Goal: Check status: Check status

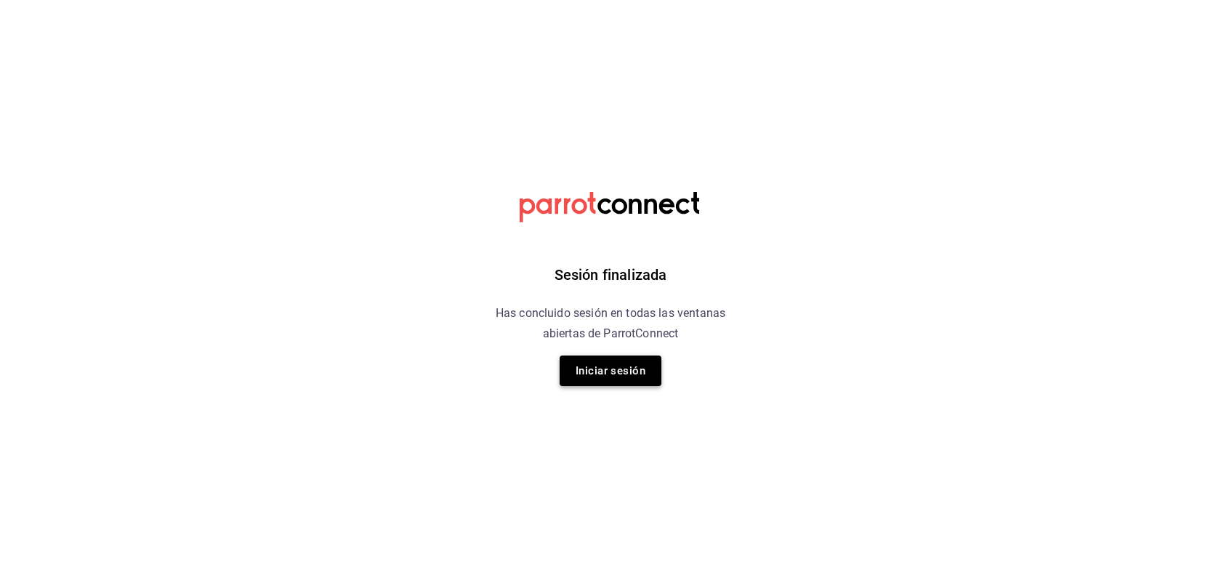
click at [635, 377] on button "Iniciar sesión" at bounding box center [611, 370] width 102 height 31
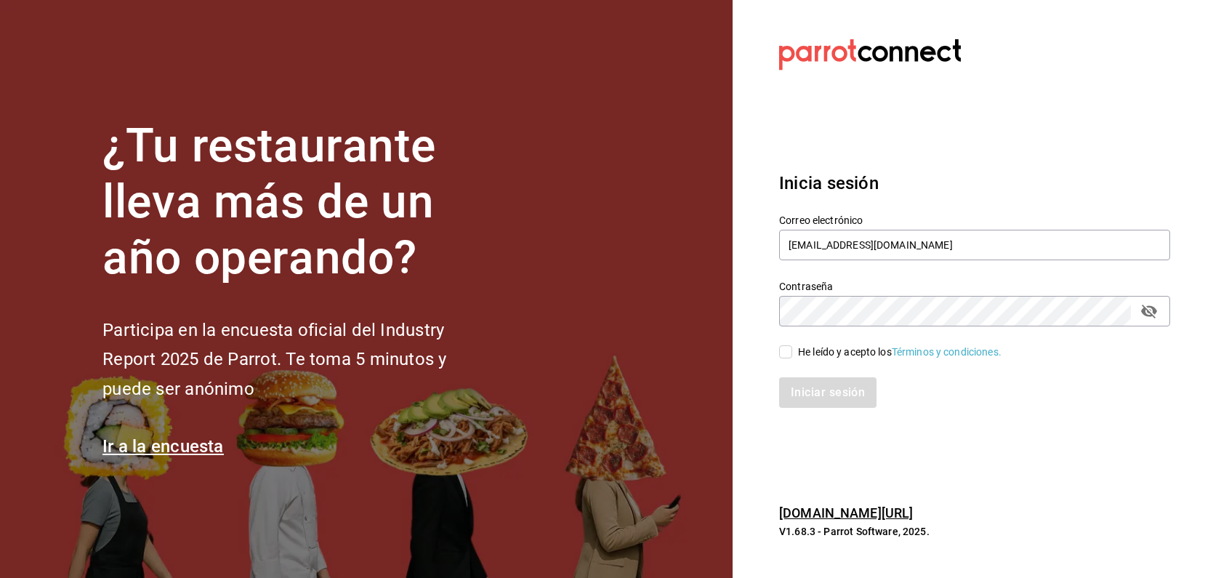
click at [785, 361] on div "Iniciar sesión" at bounding box center [966, 384] width 409 height 48
click at [787, 353] on input "He leído y acepto los Términos y condiciones." at bounding box center [785, 351] width 13 height 13
checkbox input "true"
click at [825, 392] on button "Iniciar sesión" at bounding box center [828, 392] width 99 height 31
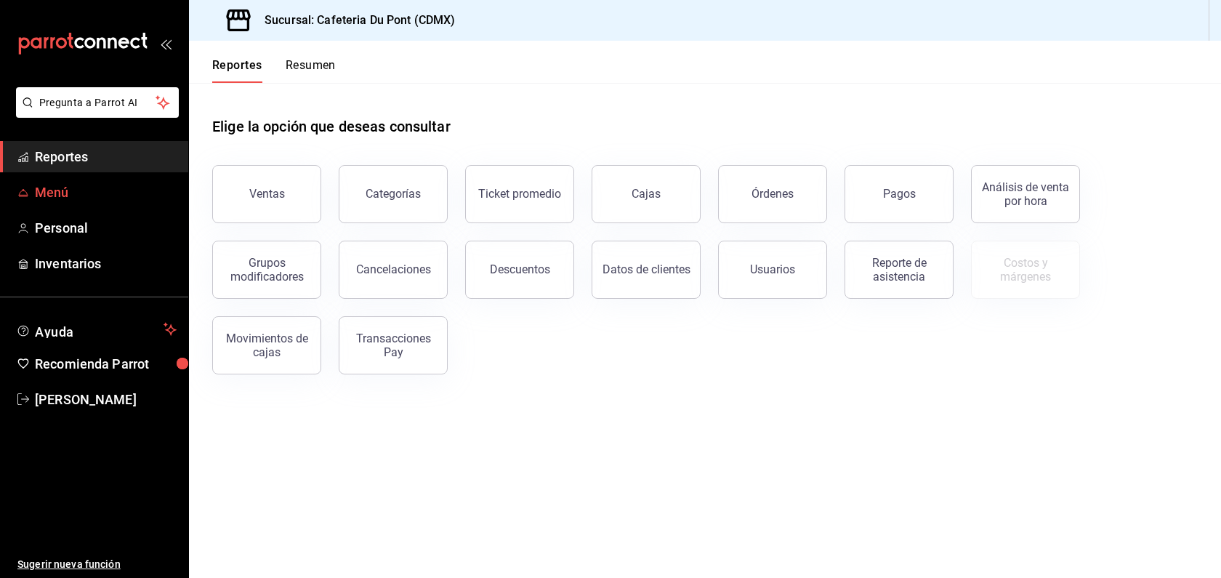
click at [126, 199] on span "Menú" at bounding box center [106, 192] width 142 height 20
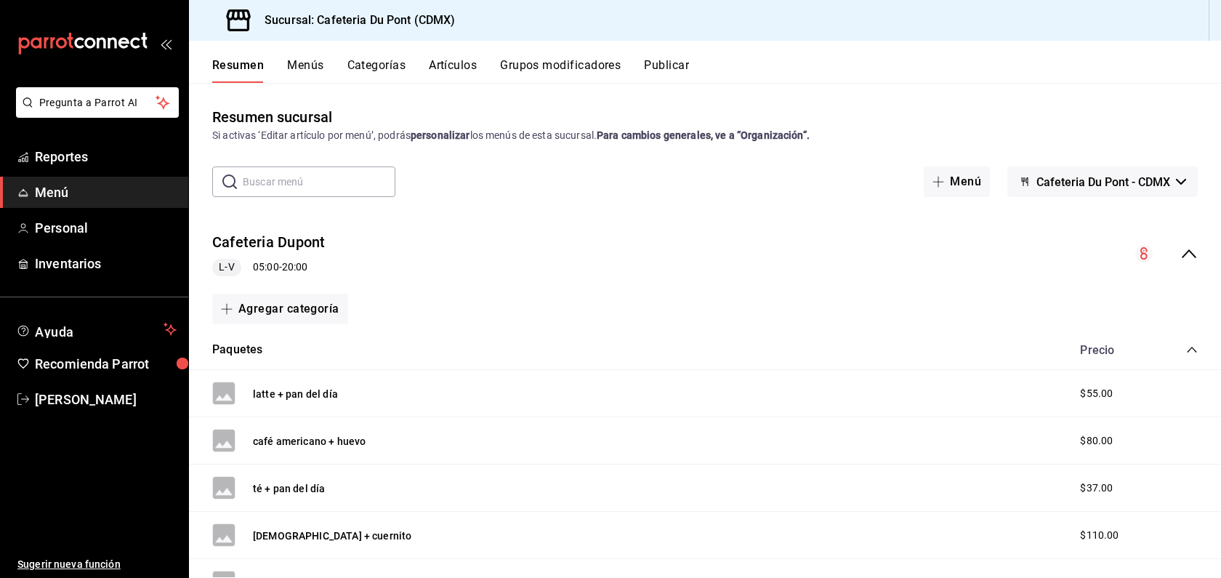
click at [461, 74] on button "Artículos" at bounding box center [453, 70] width 48 height 25
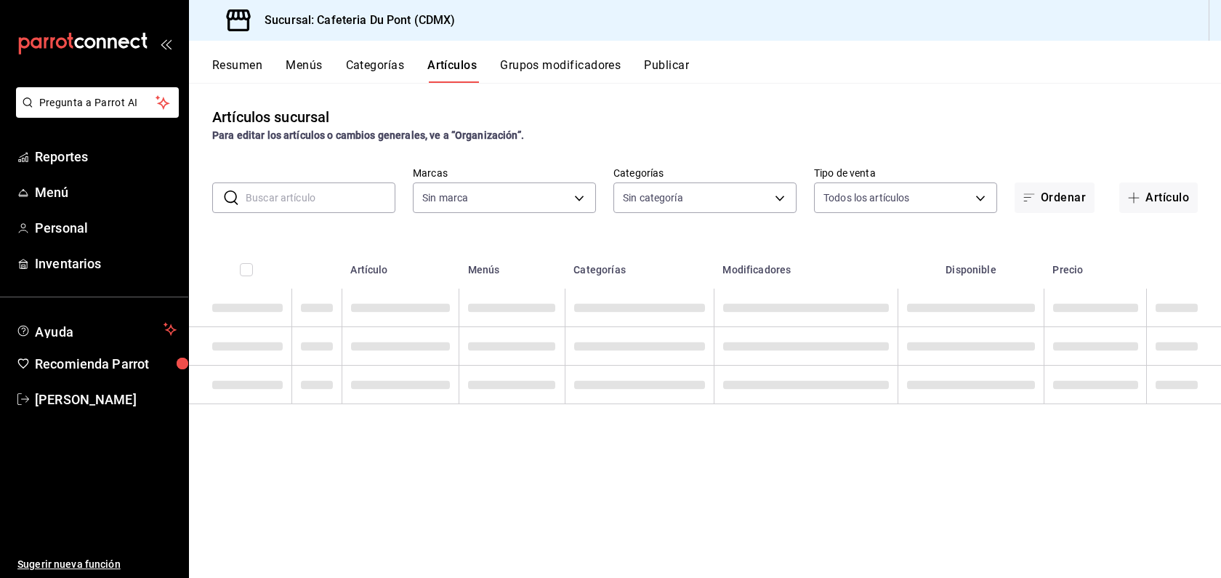
type input "03234600-dbf0-4e52-b833-2cd86aed28b4"
type input "c03253b1-4988-4183-8445-9a1c8a7da68d,5649d61c-5875-424e-be38-053ceca58422,a2edc…"
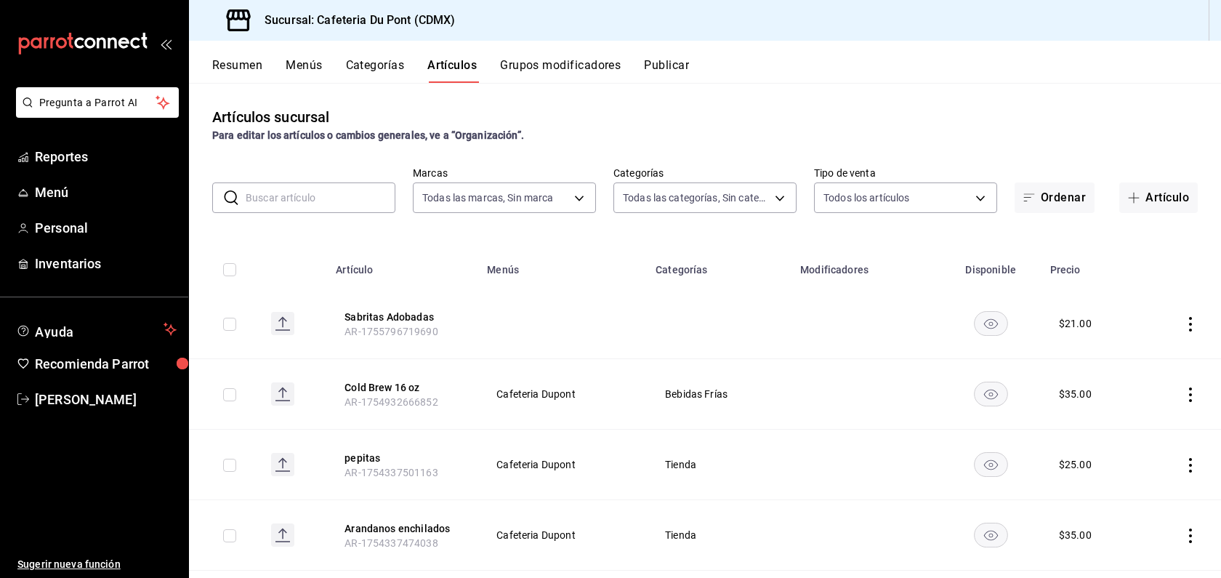
click at [827, 347] on td at bounding box center [866, 324] width 149 height 71
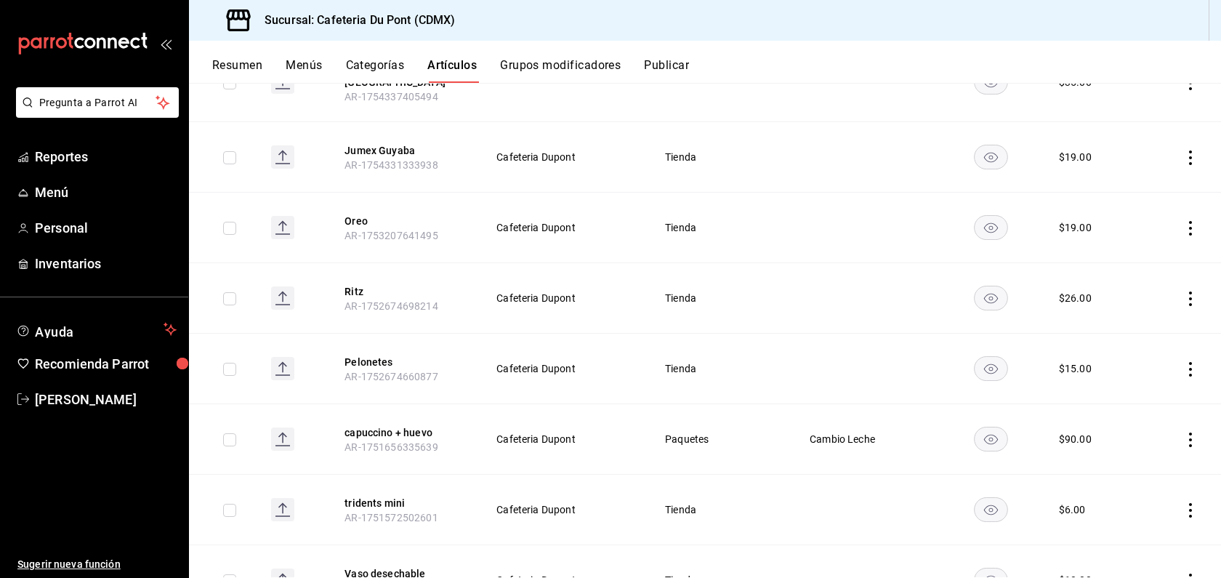
scroll to position [698, 0]
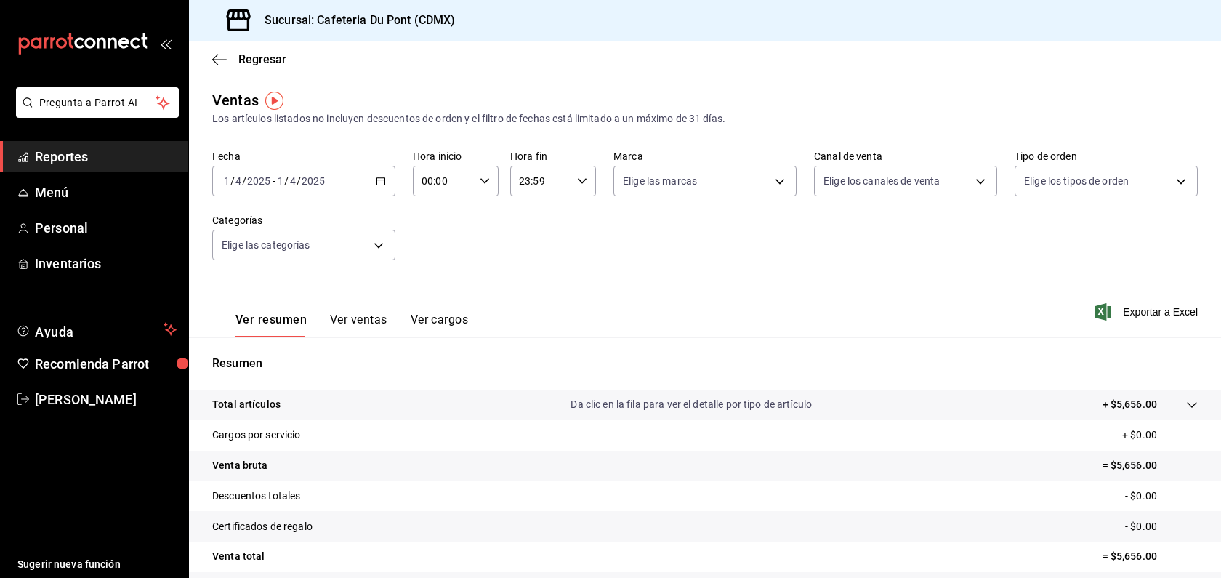
click at [309, 188] on div "[DATE] [DATE] - [DATE] [DATE]" at bounding box center [303, 181] width 183 height 31
click at [281, 218] on span "Hoy" at bounding box center [281, 224] width 113 height 15
click at [350, 314] on button "Ver ventas" at bounding box center [358, 325] width 57 height 25
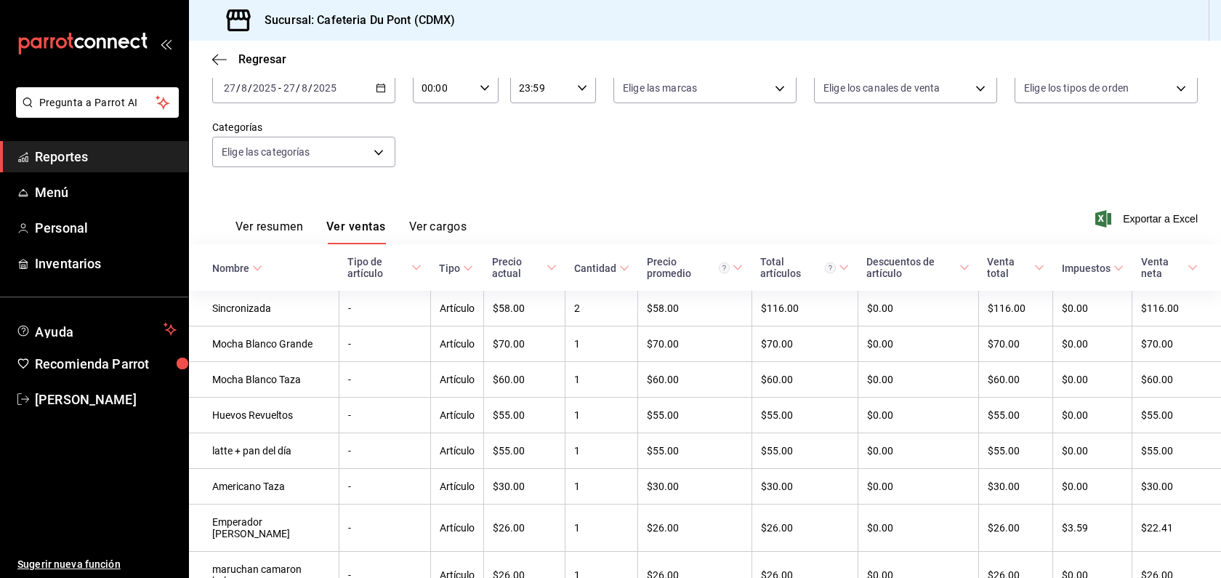
scroll to position [68, 0]
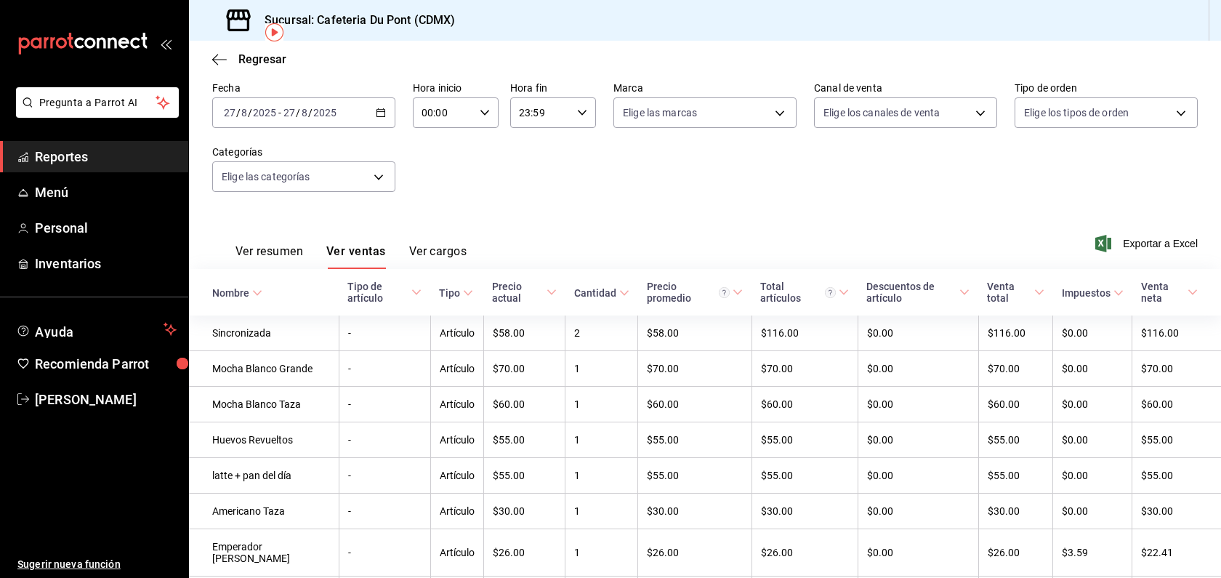
click at [99, 157] on span "Reportes" at bounding box center [106, 157] width 142 height 20
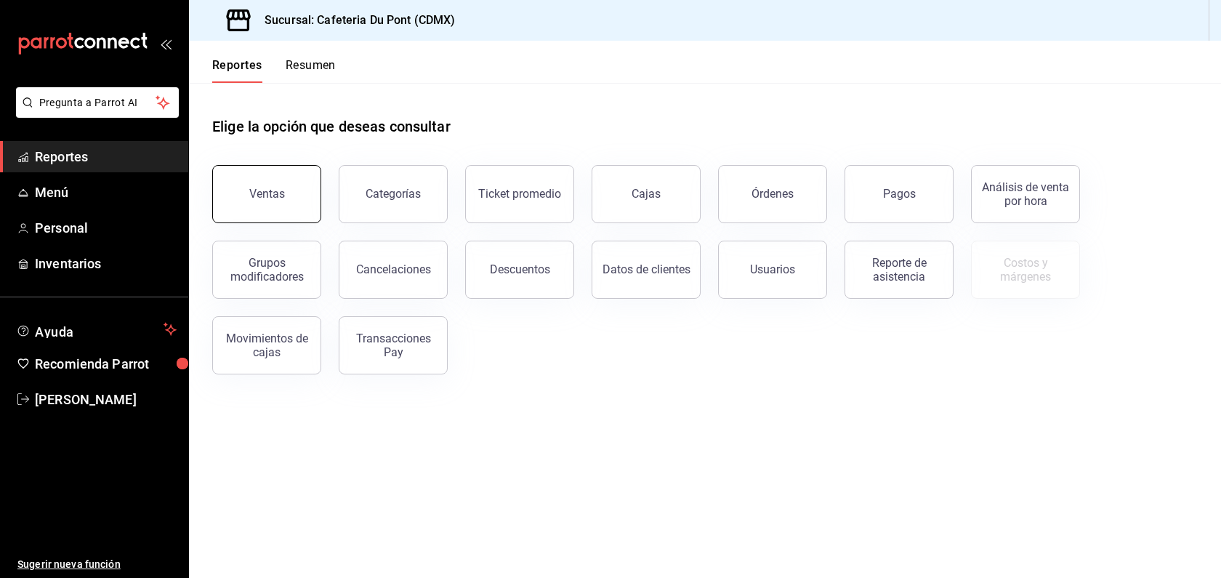
click at [278, 180] on button "Ventas" at bounding box center [266, 194] width 109 height 58
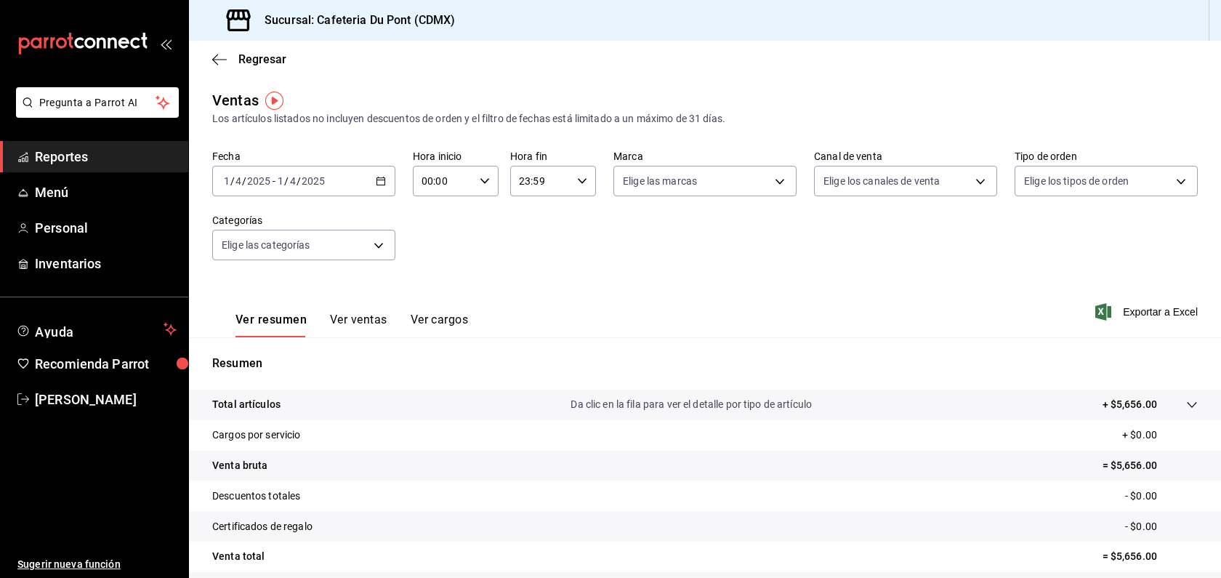
click at [246, 194] on div "2025-04-01 1 / 4 / 2025 - 2025-04-01 1 / 4 / 2025" at bounding box center [303, 181] width 183 height 31
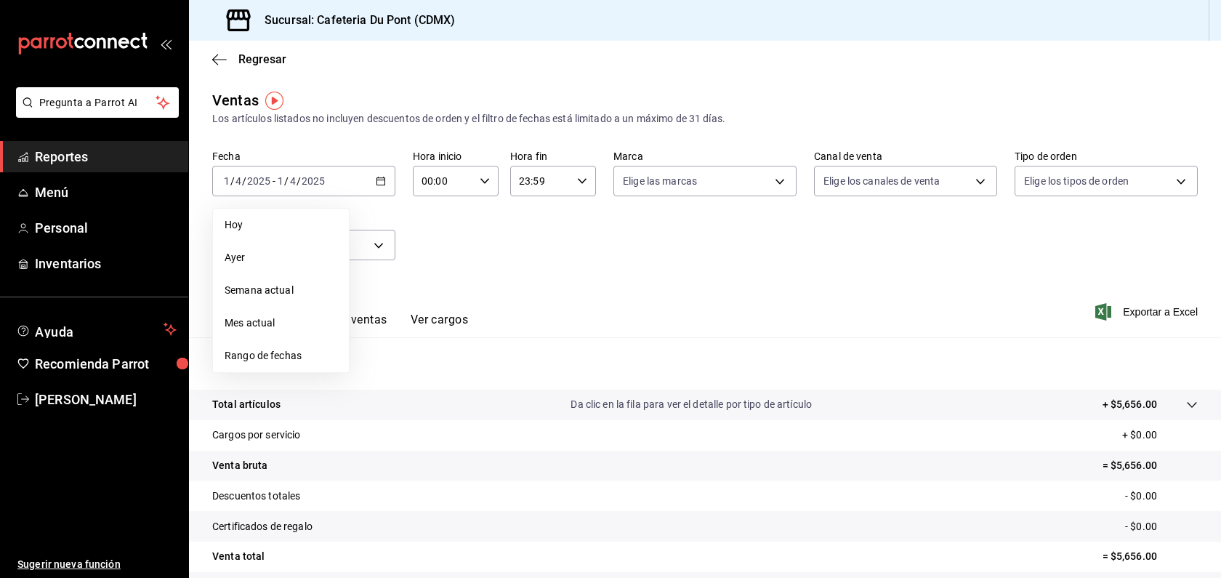
click at [268, 222] on span "Hoy" at bounding box center [281, 224] width 113 height 15
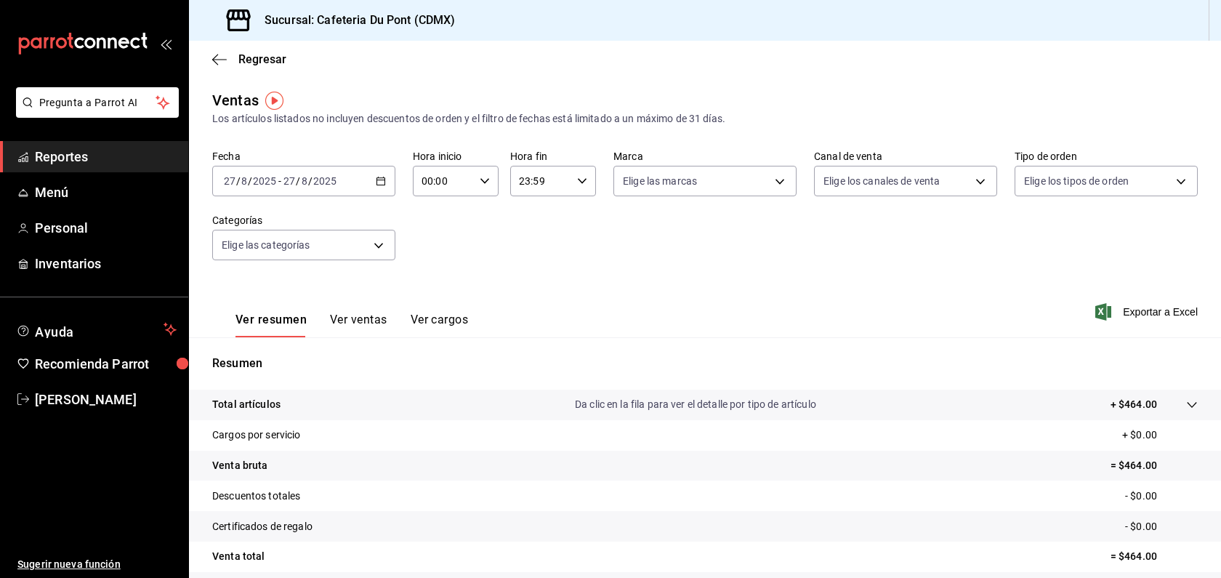
click at [370, 325] on button "Ver ventas" at bounding box center [358, 325] width 57 height 25
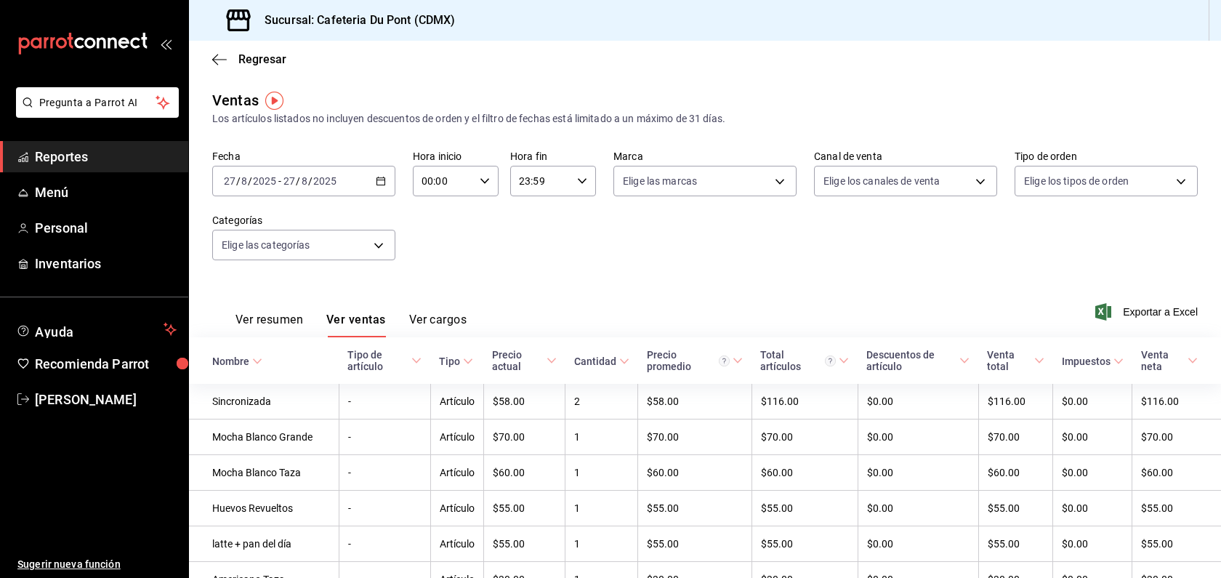
click at [570, 298] on div "Ver resumen Ver ventas Ver cargos Exportar a Excel" at bounding box center [705, 308] width 1032 height 60
